Goal: Transaction & Acquisition: Purchase product/service

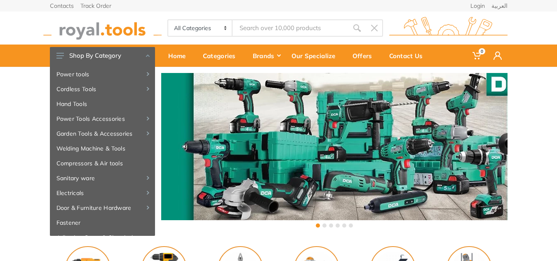
click at [425, 29] on img at bounding box center [448, 28] width 118 height 23
click at [287, 30] on input "Site search" at bounding box center [289, 27] width 115 height 17
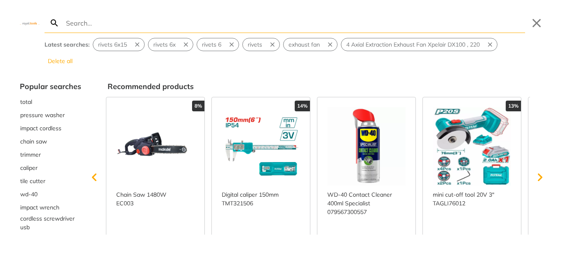
click at [91, 22] on input "Search" at bounding box center [294, 22] width 461 height 19
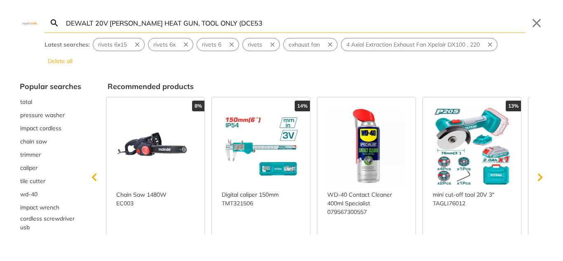
type input "DEWALT 20V MAX CORDLESS HEAT GUN, TOOL ONLY (DCE53"
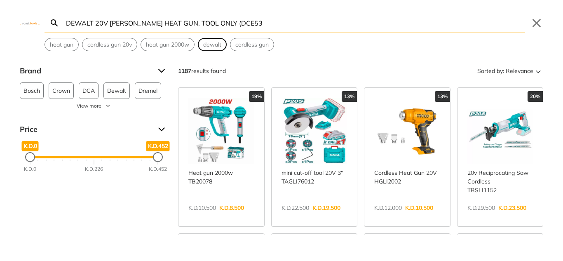
click at [219, 46] on span "dewalt" at bounding box center [212, 44] width 18 height 9
type input "dewalt"
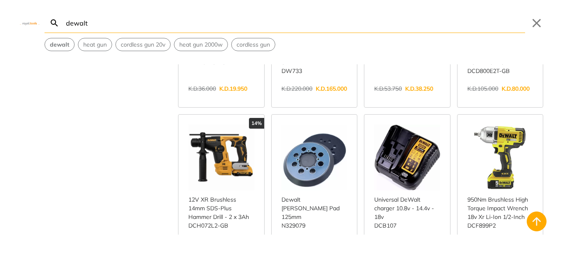
scroll to position [288, 0]
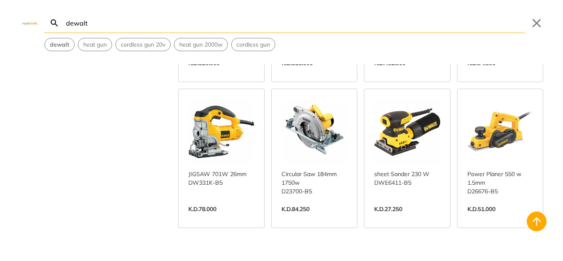
scroll to position [2513, 0]
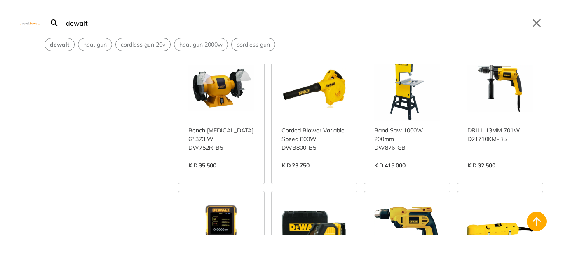
scroll to position [2801, 0]
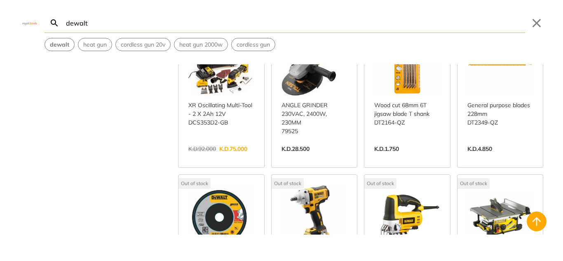
scroll to position [4861, 0]
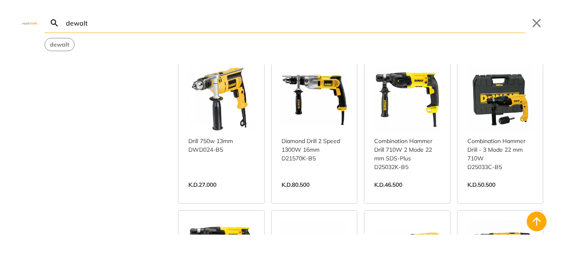
scroll to position [3172, 0]
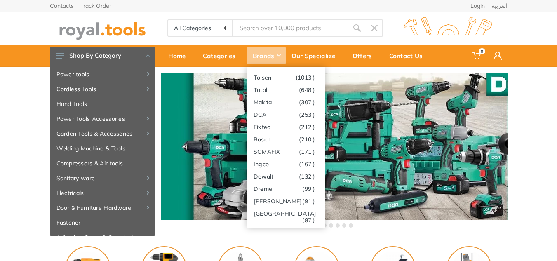
click at [279, 53] on div "Brands" at bounding box center [266, 55] width 39 height 17
click at [272, 174] on link "Dewalt (132 )" at bounding box center [286, 176] width 78 height 12
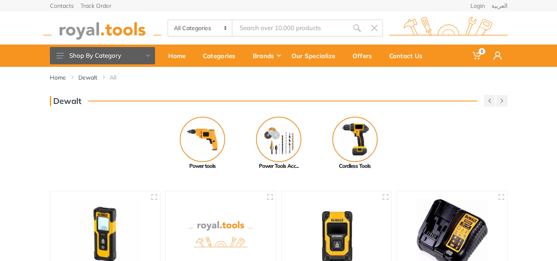
click at [271, 98] on div "Dewalt" at bounding box center [278, 101] width 457 height 12
click at [277, 90] on div "Home Dewalt All" at bounding box center [279, 81] width 470 height 28
click at [279, 89] on div "Home Dewalt All" at bounding box center [279, 81] width 470 height 28
click at [280, 89] on div "Home Dewalt All" at bounding box center [279, 81] width 470 height 28
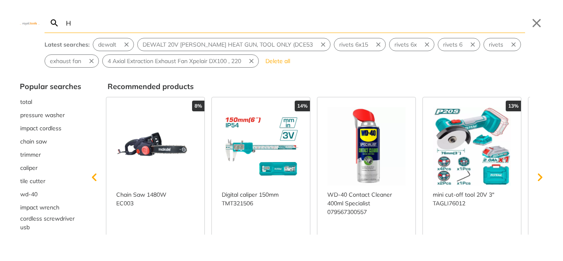
type input "H"
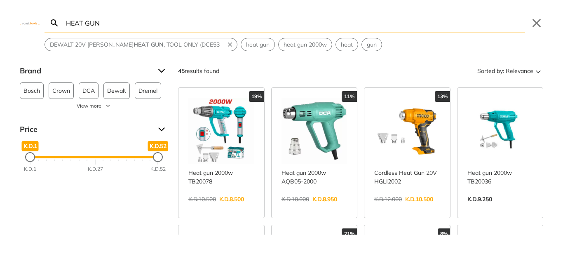
type input "HEAT GUN"
click at [145, 17] on input "HEAT GUN" at bounding box center [294, 22] width 461 height 19
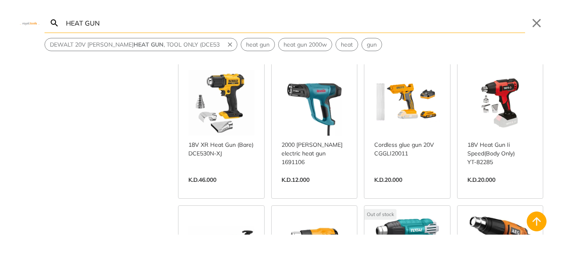
scroll to position [989, 0]
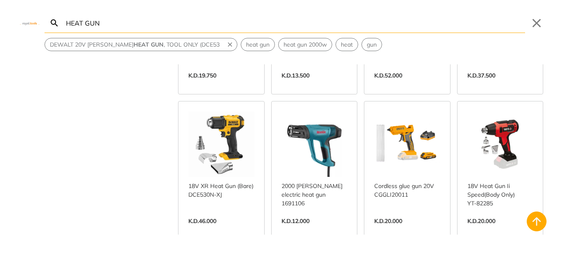
click at [215, 229] on link "View more →" at bounding box center [221, 229] width 66 height 0
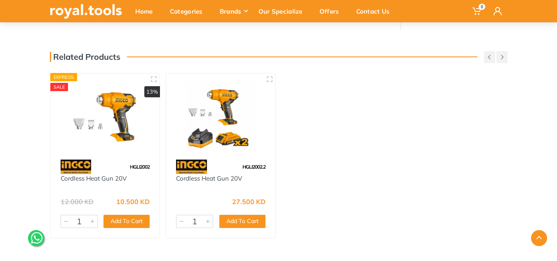
scroll to position [412, 0]
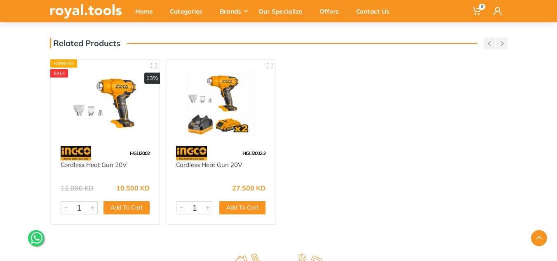
click at [237, 105] on img at bounding box center [220, 102] width 94 height 70
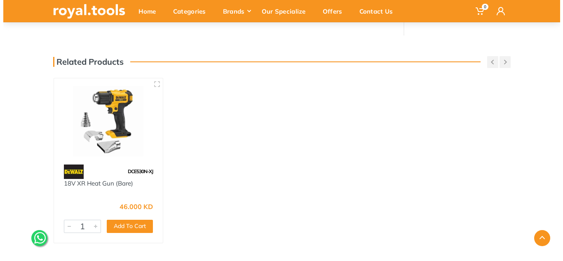
scroll to position [247, 0]
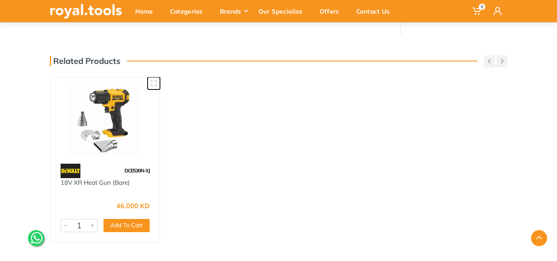
click at [155, 84] on icon "button" at bounding box center [153, 83] width 7 height 7
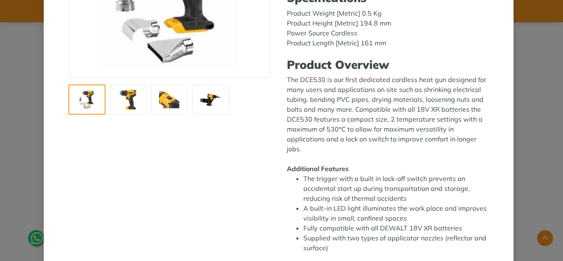
scroll to position [17, 0]
